Goal: Task Accomplishment & Management: Manage account settings

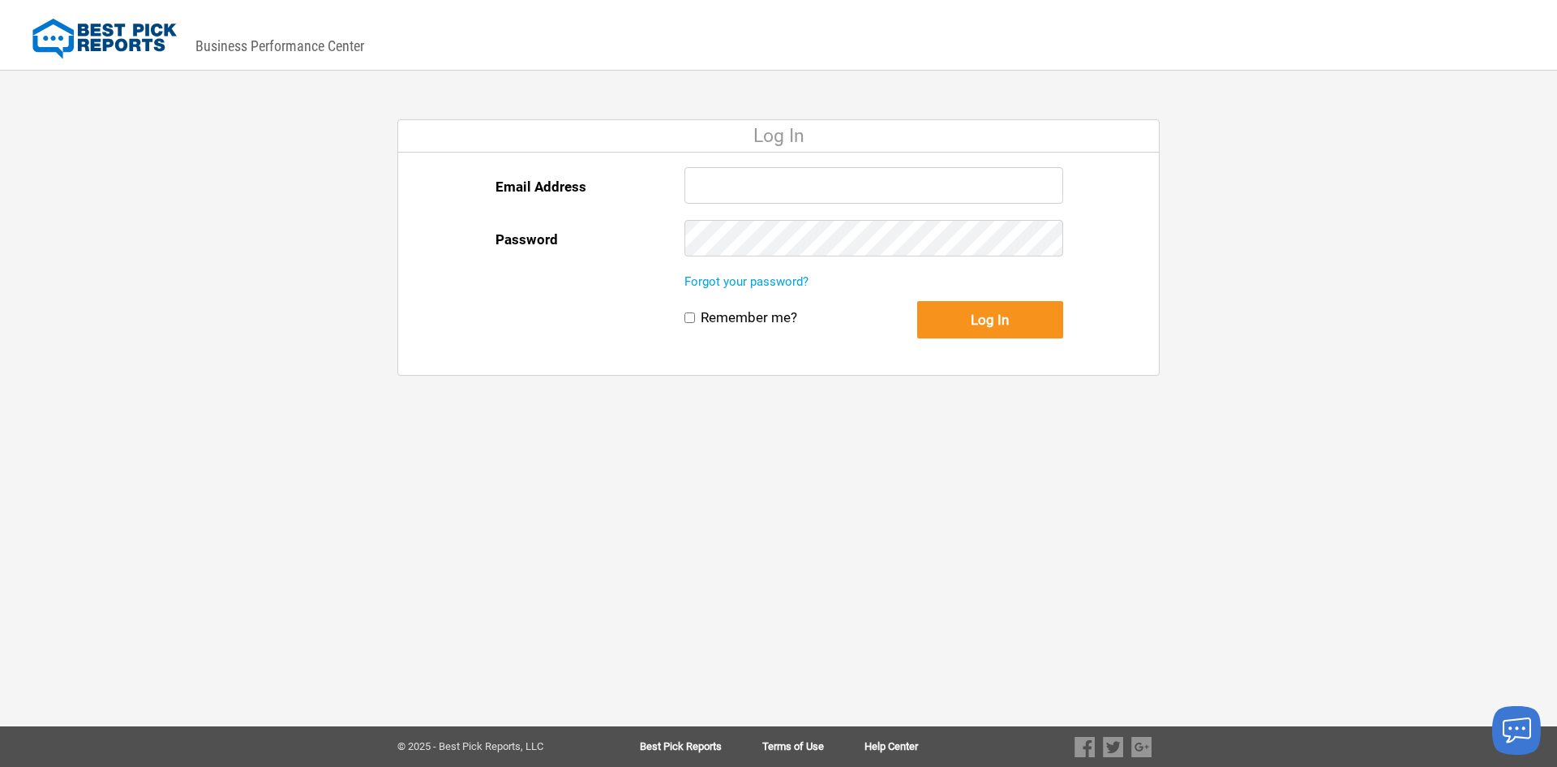
type input "[EMAIL_ADDRESS][DOMAIN_NAME]"
click at [685, 317] on input "Remember me?" at bounding box center [690, 317] width 11 height 11
checkbox input "true"
click at [973, 322] on button "Log In" at bounding box center [990, 319] width 146 height 37
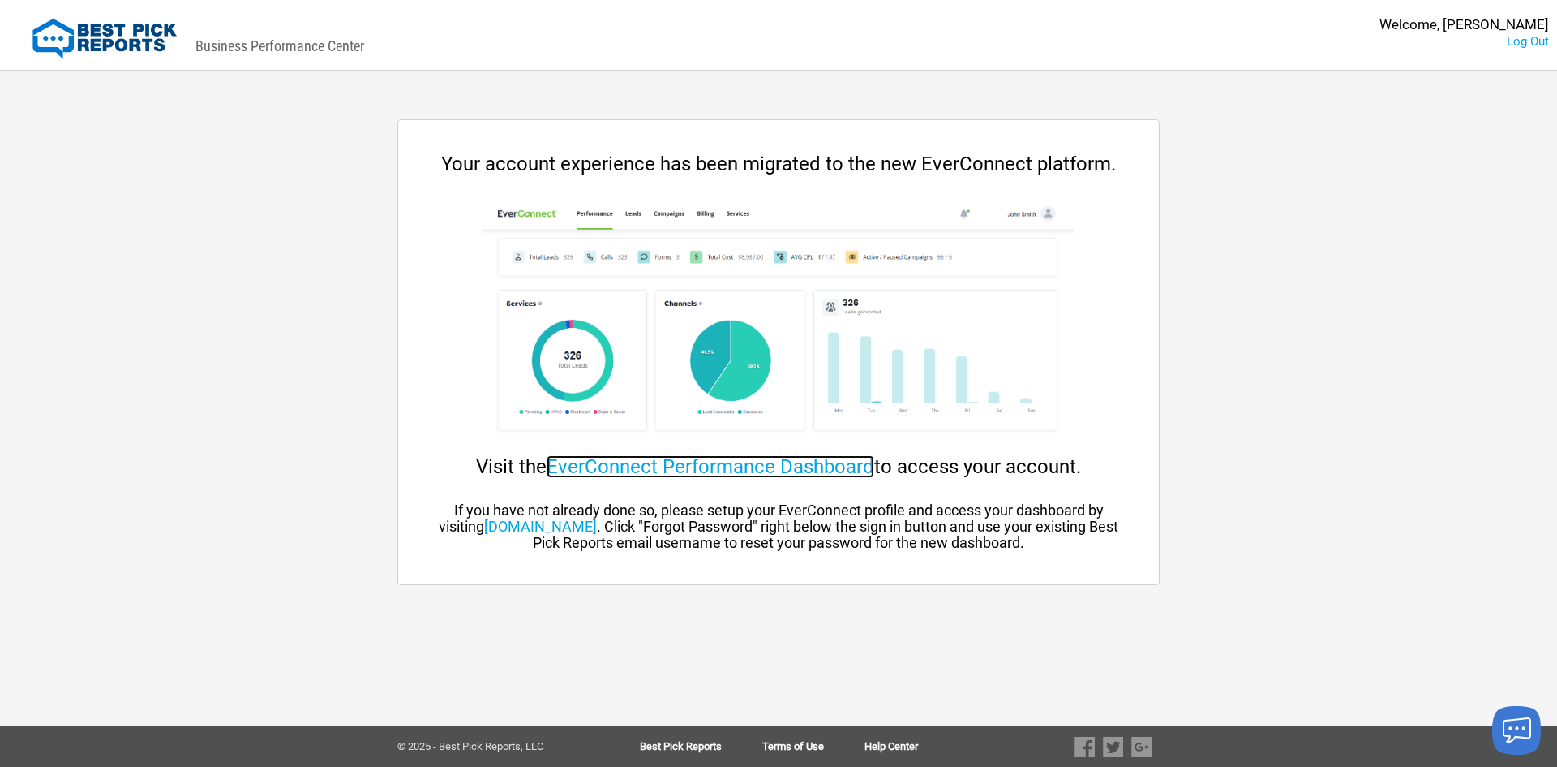
click at [800, 455] on link "EverConnect Performance Dashboard" at bounding box center [711, 466] width 328 height 23
